Goal: Connect with others: Ask a question

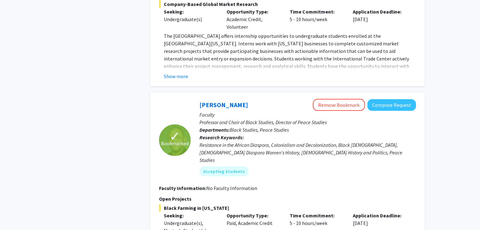
scroll to position [1790, 0]
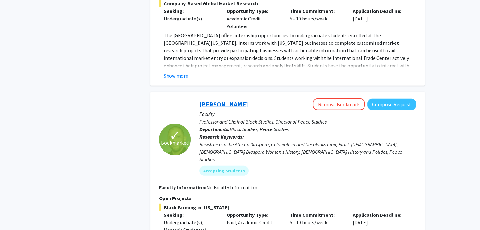
click at [228, 100] on link "[PERSON_NAME]" at bounding box center [223, 104] width 49 height 8
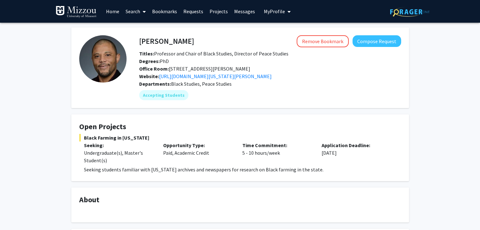
click at [253, 159] on div "Time Commitment: 5 - 10 hours/week" at bounding box center [276, 153] width 79 height 23
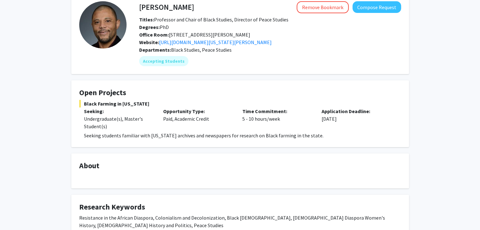
scroll to position [33, 0]
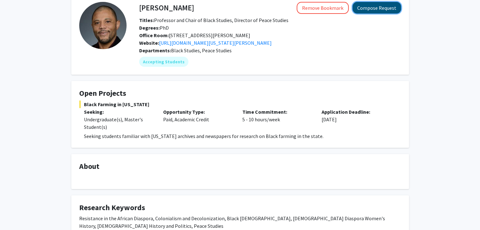
click at [388, 9] on button "Compose Request" at bounding box center [376, 8] width 49 height 12
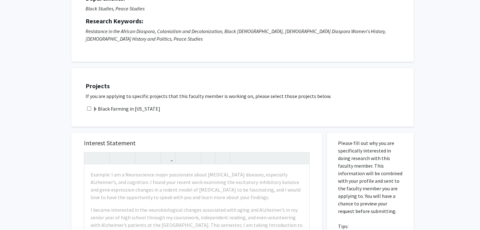
scroll to position [76, 0]
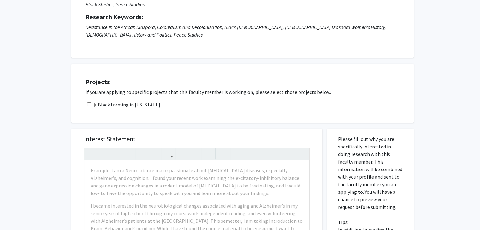
click at [87, 104] on input "checkbox" at bounding box center [89, 104] width 4 height 4
checkbox input "true"
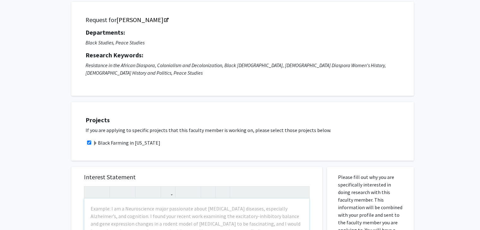
scroll to position [38, 0]
click at [95, 143] on span at bounding box center [95, 143] width 5 height 5
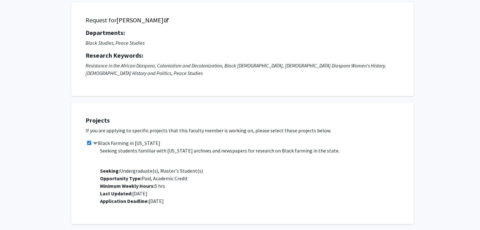
scroll to position [0, 0]
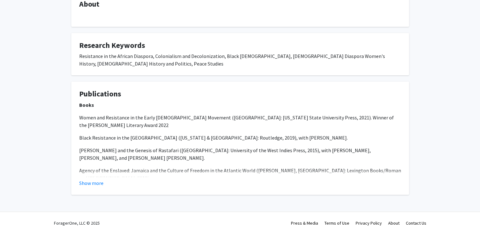
scroll to position [196, 0]
click at [93, 182] on button "Show more" at bounding box center [91, 183] width 24 height 8
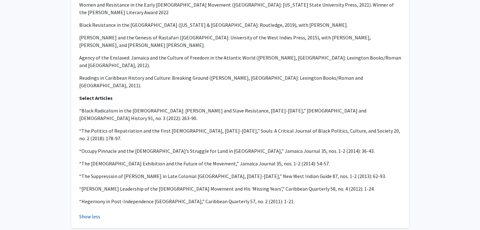
scroll to position [308, 0]
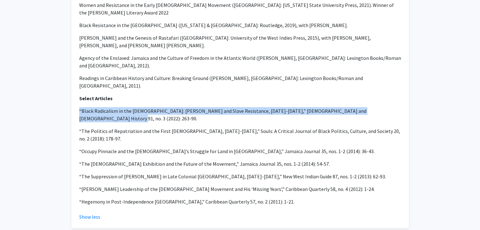
drag, startPoint x: 78, startPoint y: 94, endPoint x: 396, endPoint y: 90, distance: 317.5
click at [396, 90] on fg-card "Publications Books Women and Resistance in the Early [DEMOGRAPHIC_DATA] Movemen…" at bounding box center [239, 98] width 337 height 259
copy p "“Black Radicalism in the [DEMOGRAPHIC_DATA]: [PERSON_NAME] and Slave Resistance…"
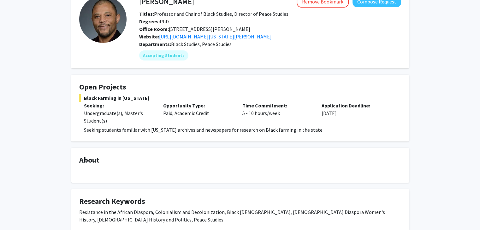
scroll to position [43, 0]
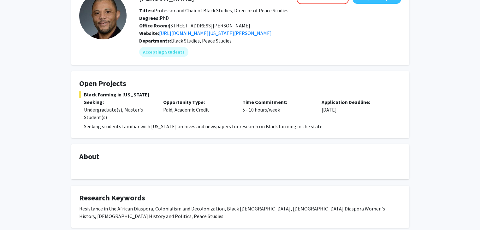
click at [225, 76] on fg-card "Open Projects Black Farming in [US_STATE] Seeking: Undergraduate(s), Master's S…" at bounding box center [239, 104] width 337 height 67
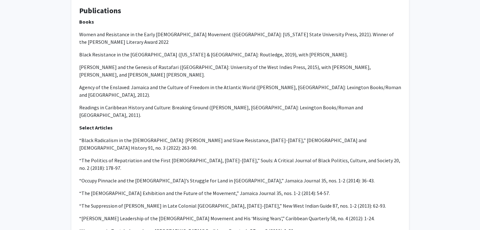
scroll to position [283, 0]
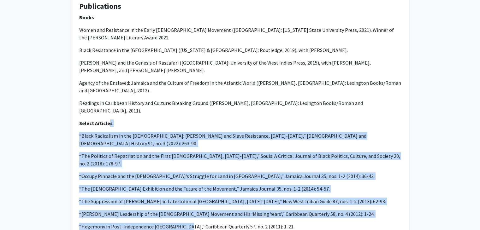
drag, startPoint x: 108, startPoint y: 105, endPoint x: 182, endPoint y: 189, distance: 112.0
click at [182, 189] on div "Books Women and Resistance in the Early [DEMOGRAPHIC_DATA] Movement ([GEOGRAPHI…" at bounding box center [240, 122] width 322 height 217
click at [222, 125] on div "Books Women and Resistance in the Early [DEMOGRAPHIC_DATA] Movement ([GEOGRAPHI…" at bounding box center [240, 122] width 322 height 217
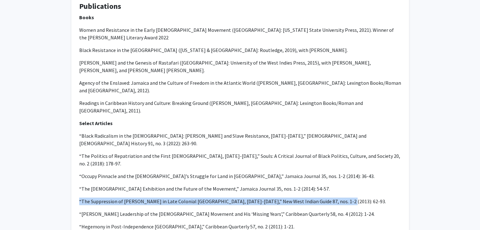
drag, startPoint x: 77, startPoint y: 171, endPoint x: 336, endPoint y: 167, distance: 258.9
click at [336, 167] on fg-card "Publications Books Women and Resistance in the Early [DEMOGRAPHIC_DATA] Movemen…" at bounding box center [239, 123] width 337 height 259
copy p "“The Suppression of [PERSON_NAME] in Late Colonial [GEOGRAPHIC_DATA], [DATE]-[D…"
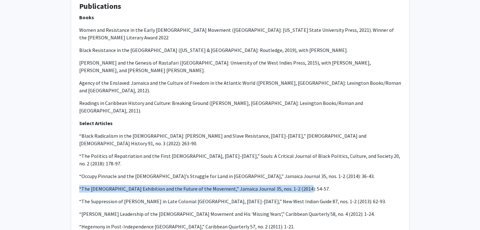
drag, startPoint x: 76, startPoint y: 157, endPoint x: 305, endPoint y: 158, distance: 229.2
click at [305, 158] on fg-card "Publications Books Women and Resistance in the Early [DEMOGRAPHIC_DATA] Movemen…" at bounding box center [239, 123] width 337 height 259
copy p "“The [DEMOGRAPHIC_DATA] Exhibition and the Future of the Movement,” Jamaica Jou…"
